Goal: Information Seeking & Learning: Learn about a topic

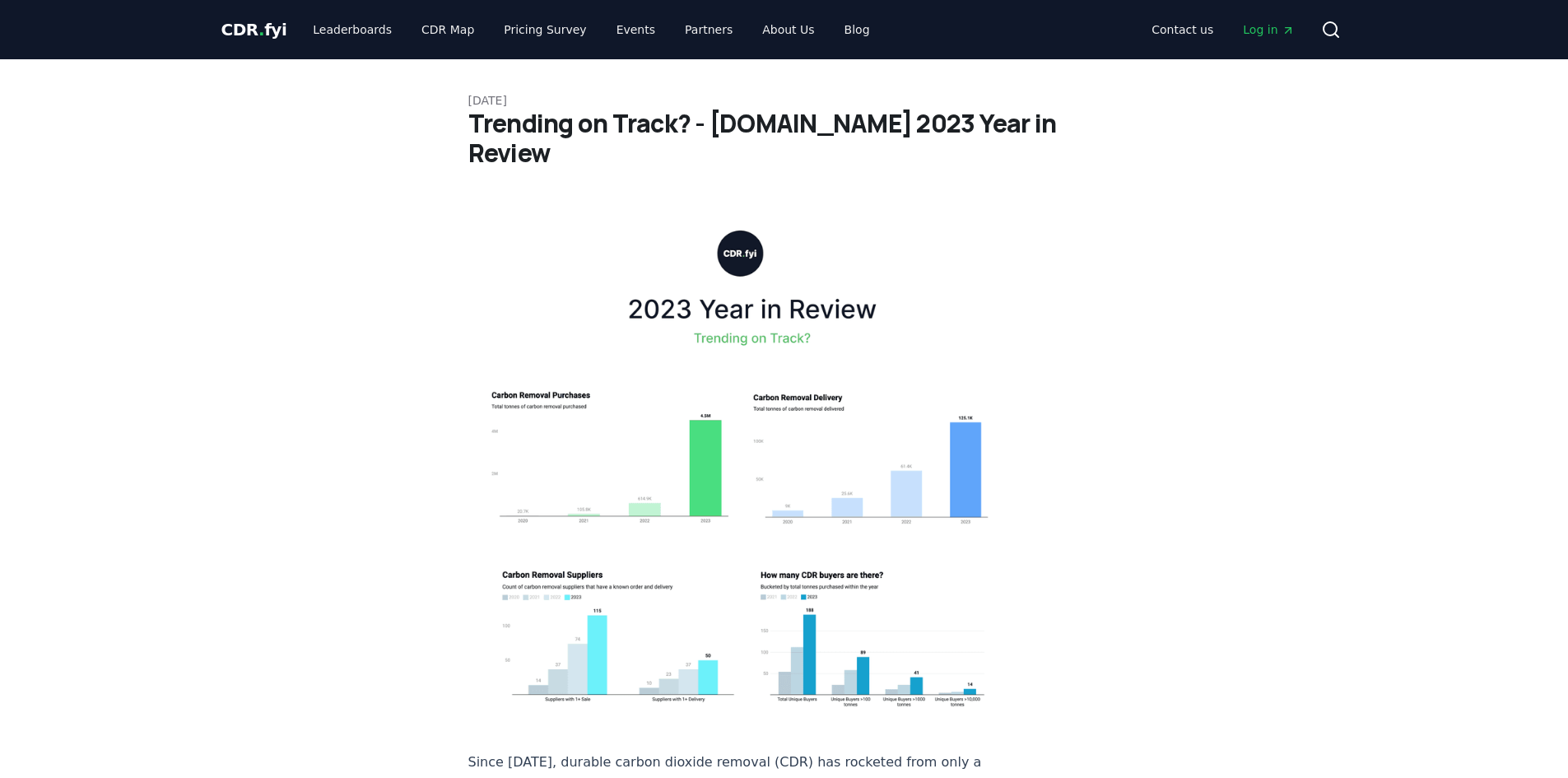
click at [271, 32] on span "CDR . fyi" at bounding box center [255, 29] width 66 height 20
click at [249, 36] on span "CDR . fyi" at bounding box center [255, 29] width 66 height 20
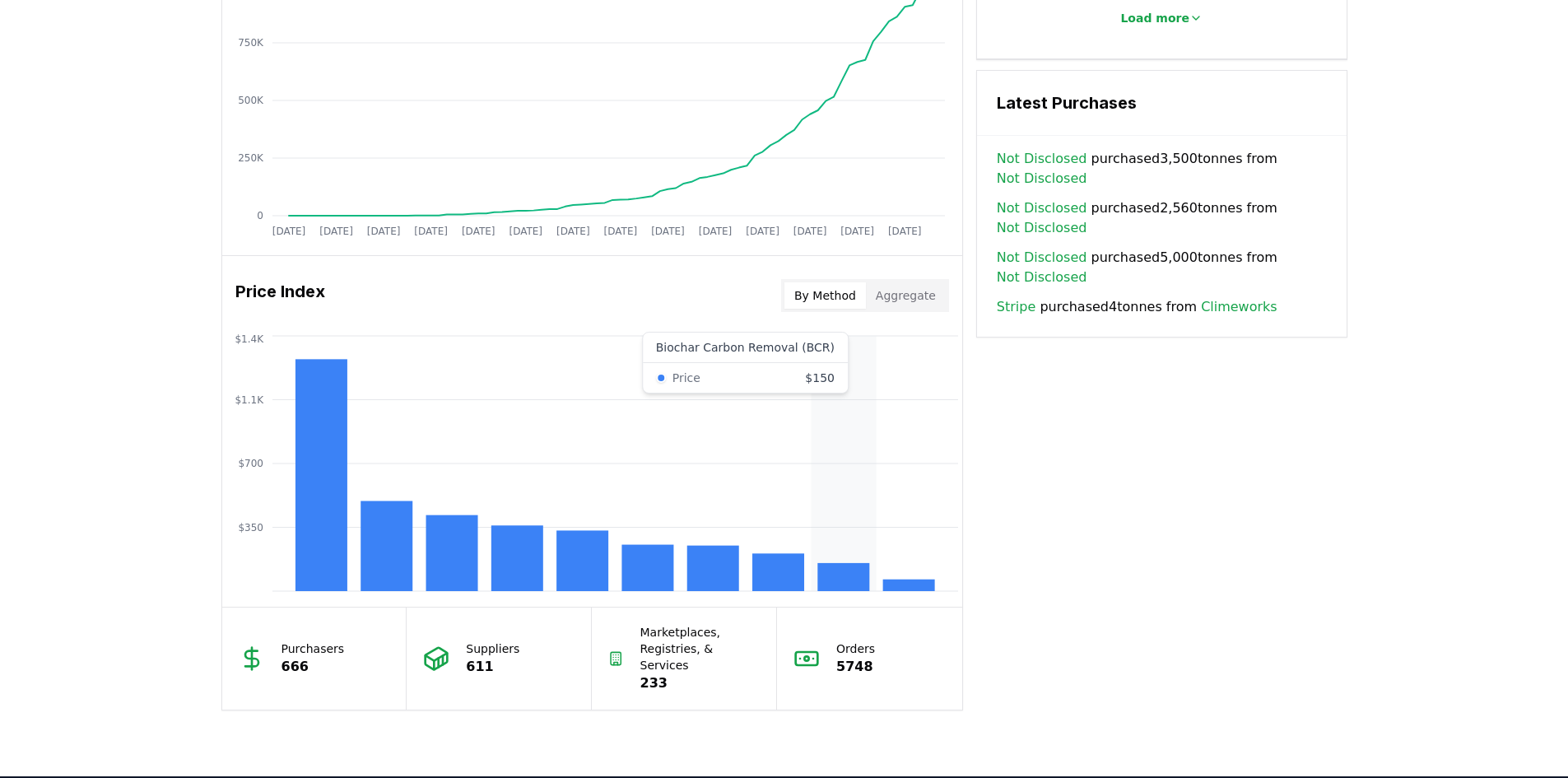
scroll to position [988, 0]
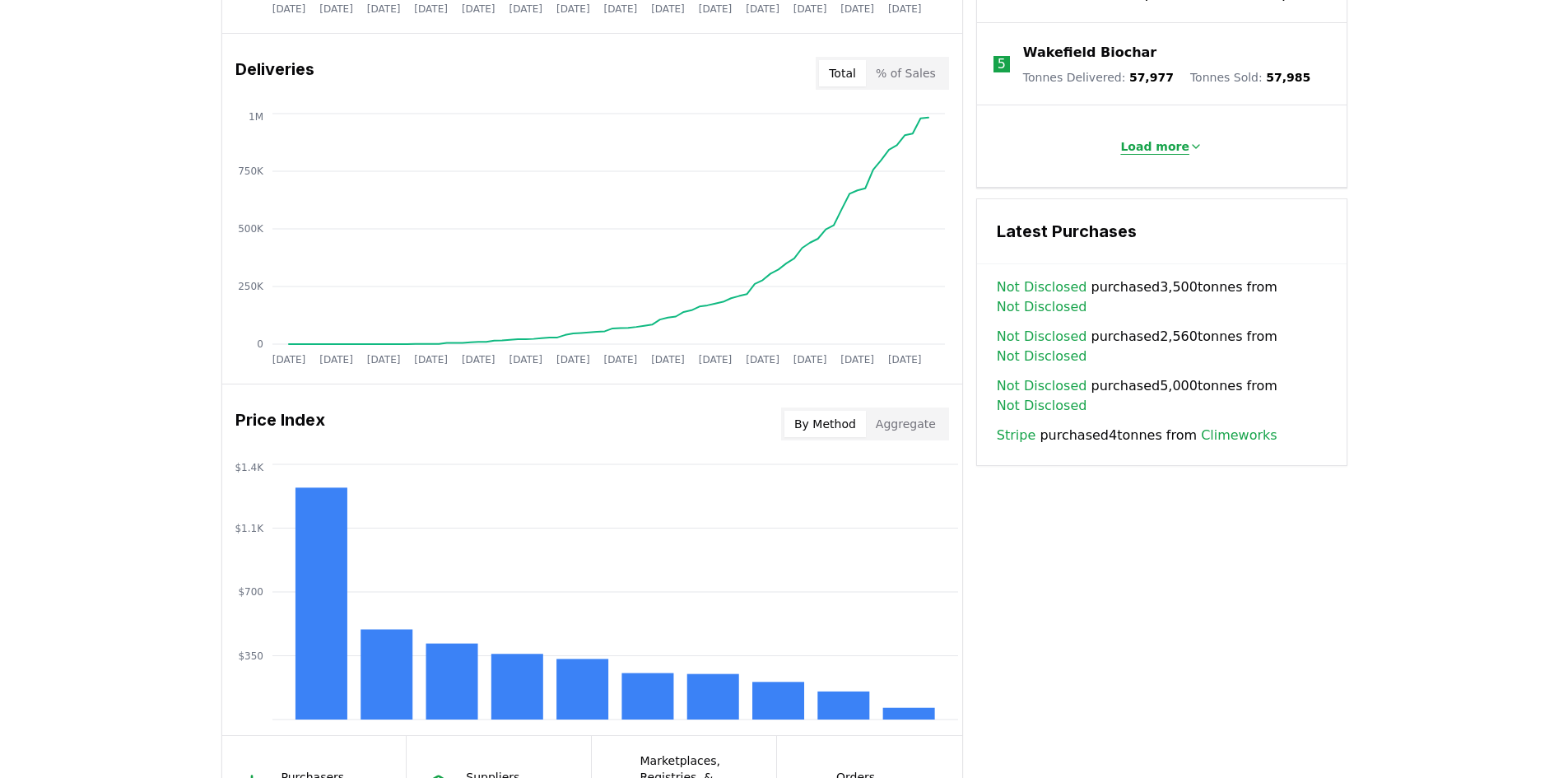
click at [1183, 138] on p "Load more" at bounding box center [1154, 146] width 69 height 16
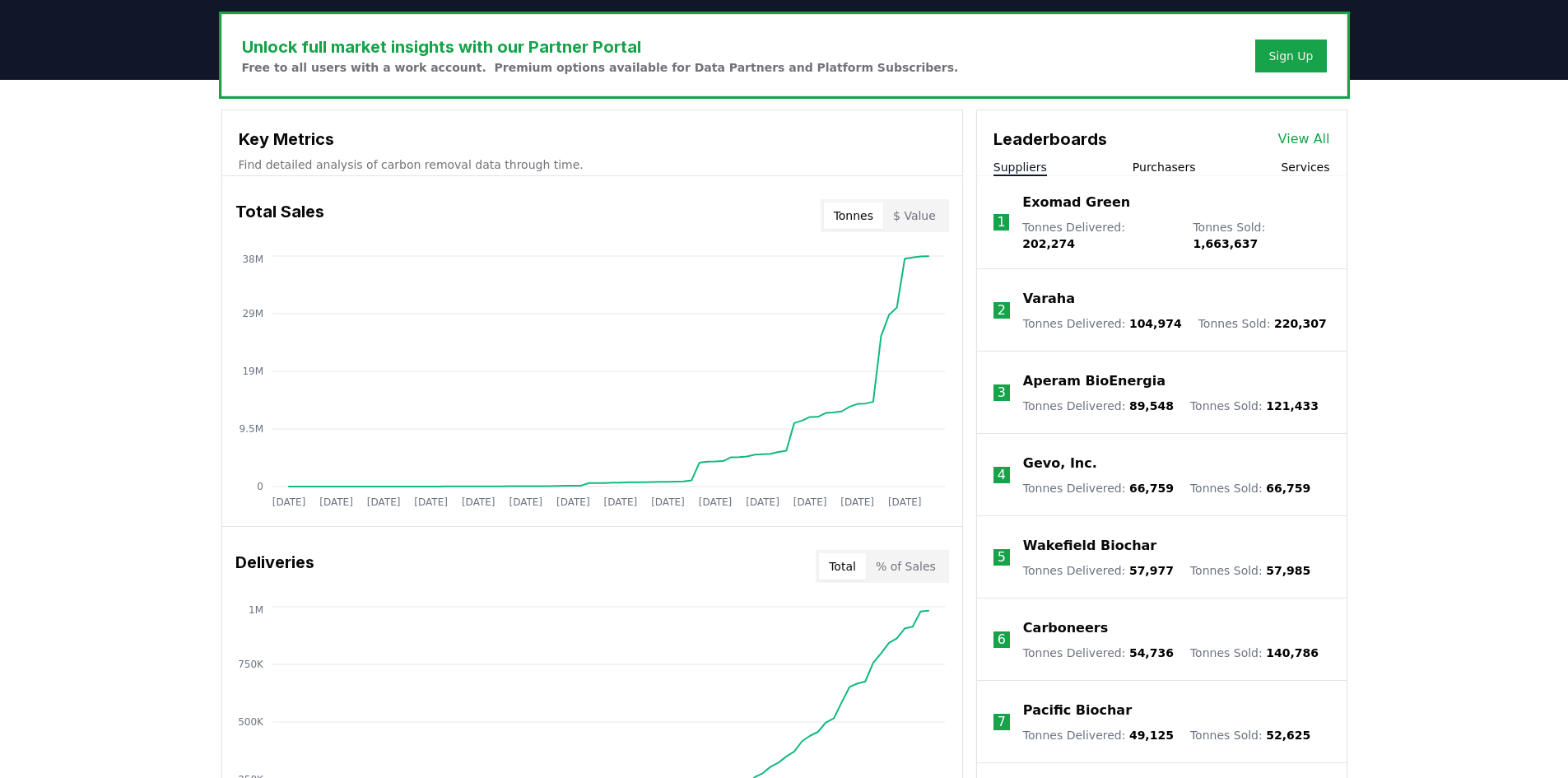
scroll to position [493, 0]
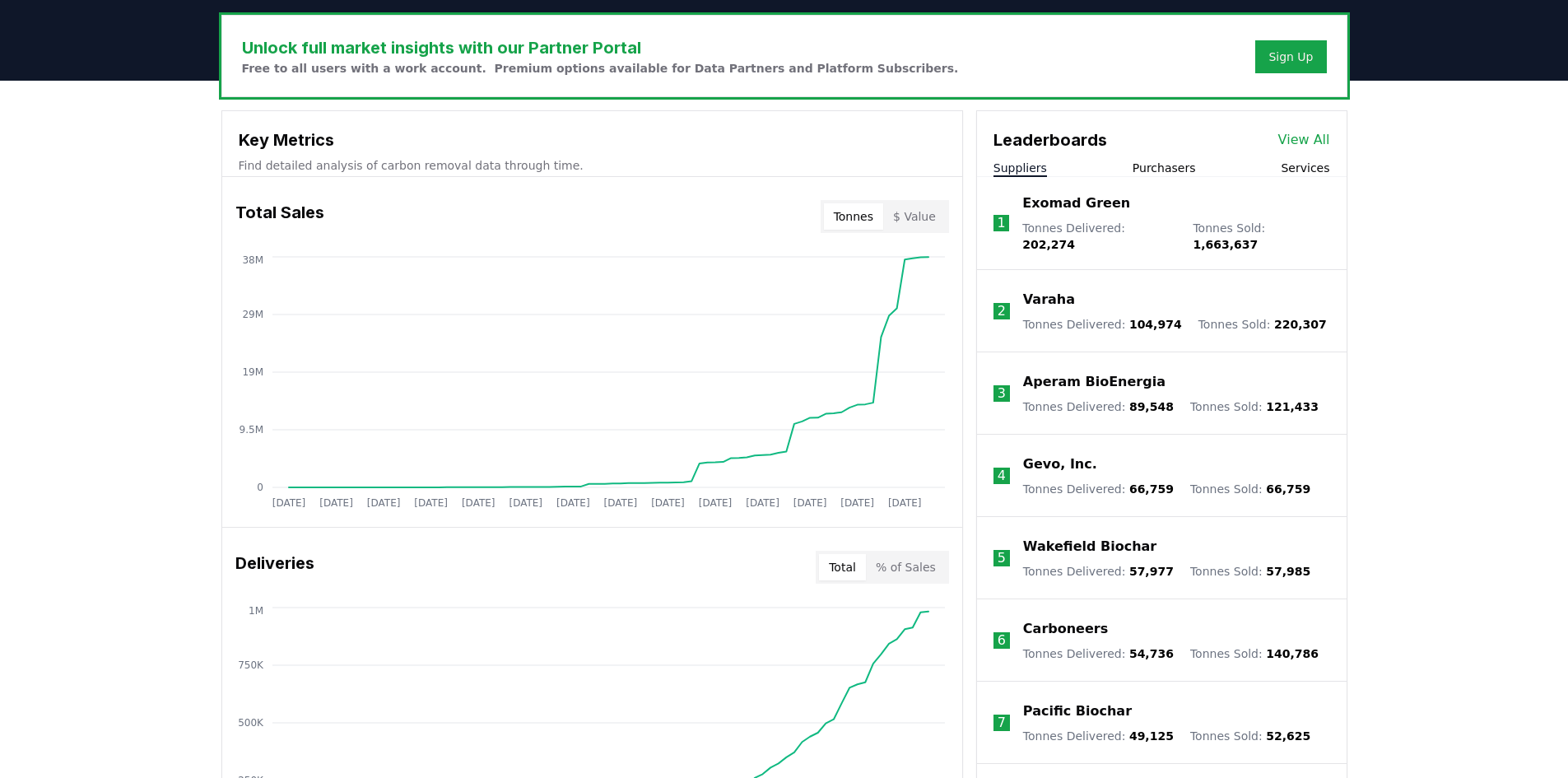
click at [1279, 136] on div "Leaderboards View All" at bounding box center [1161, 132] width 369 height 41
click at [1287, 145] on link "View All" at bounding box center [1304, 139] width 52 height 20
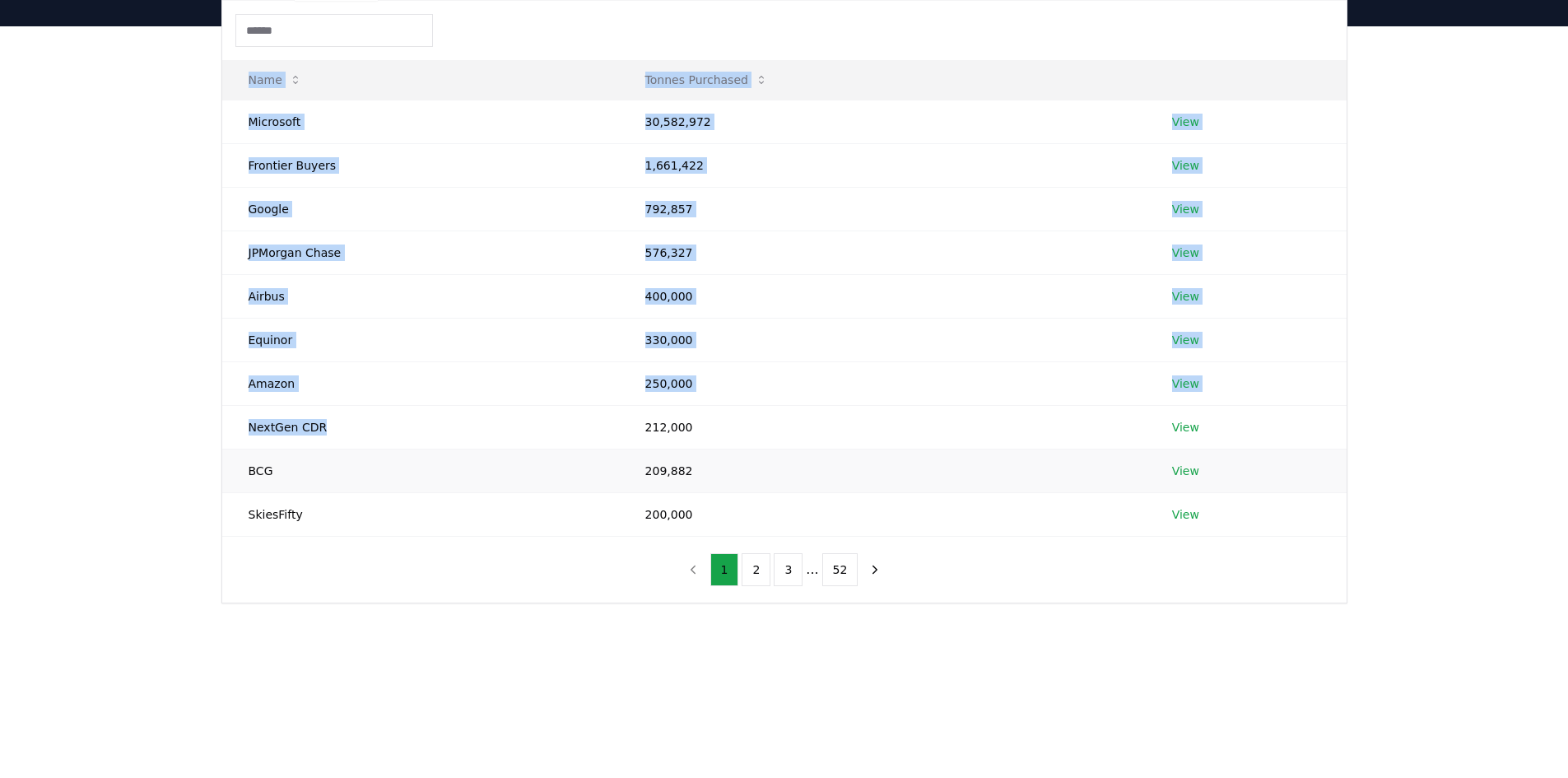
click at [208, 434] on div "Suppliers Purchasers Services Name Tonnes Purchased Microsoft 30,582,972 View F…" at bounding box center [784, 281] width 1153 height 643
click at [262, 493] on td "SkiesFifty" at bounding box center [420, 514] width 397 height 43
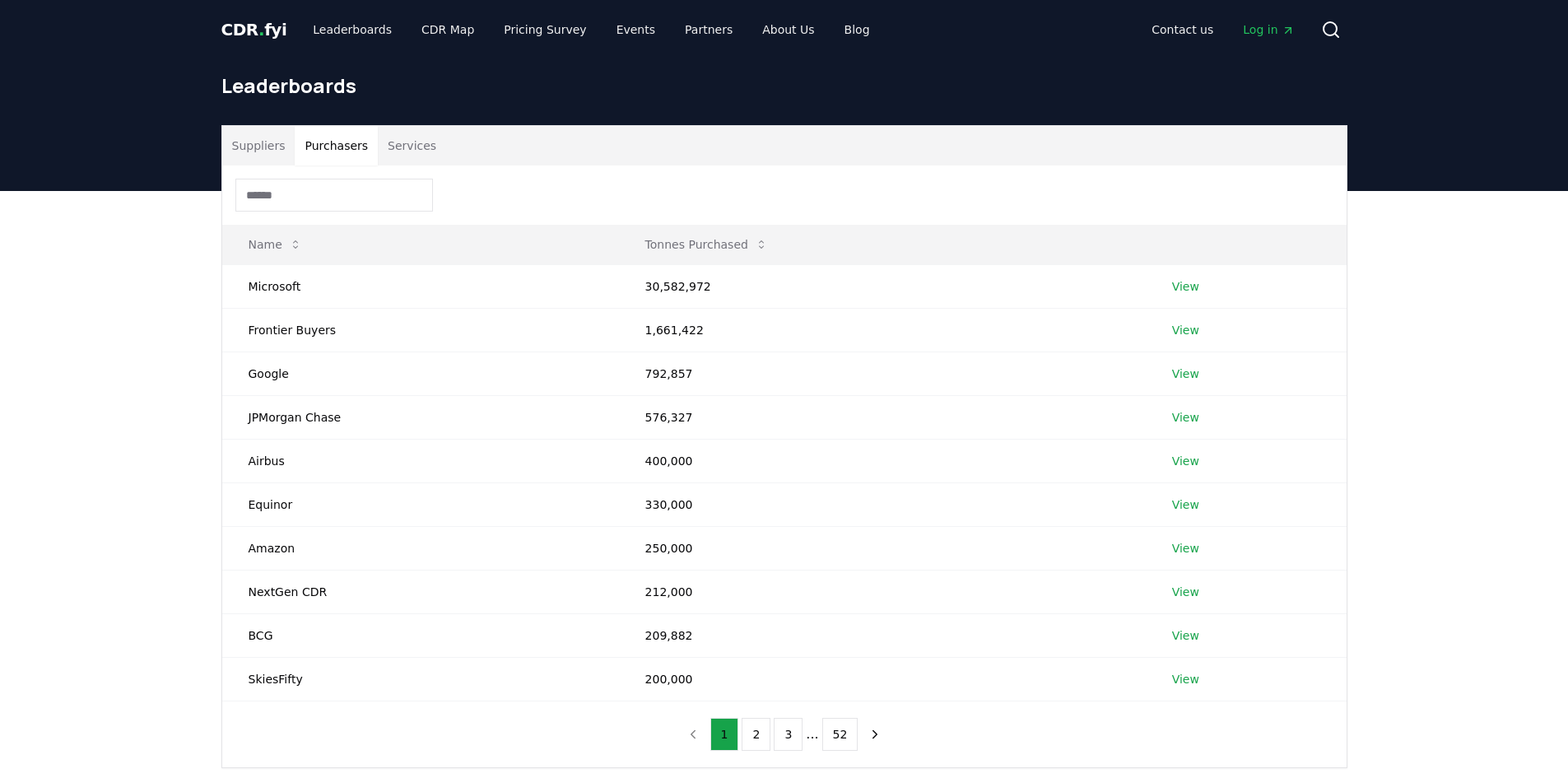
click at [260, 141] on button "Suppliers" at bounding box center [259, 145] width 73 height 40
